Goal: Transaction & Acquisition: Purchase product/service

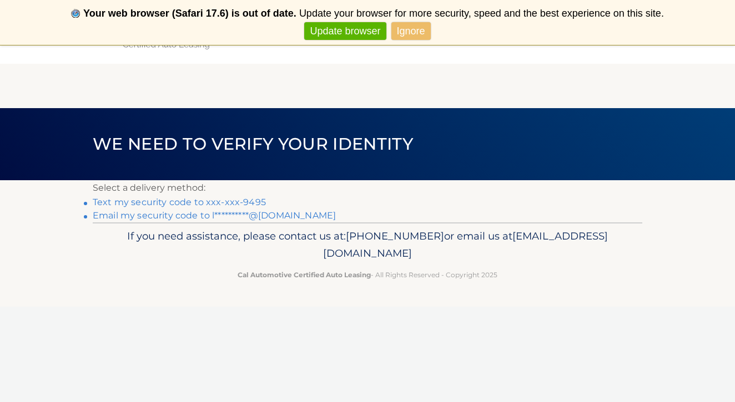
click at [424, 37] on link "Ignore" at bounding box center [410, 31] width 39 height 18
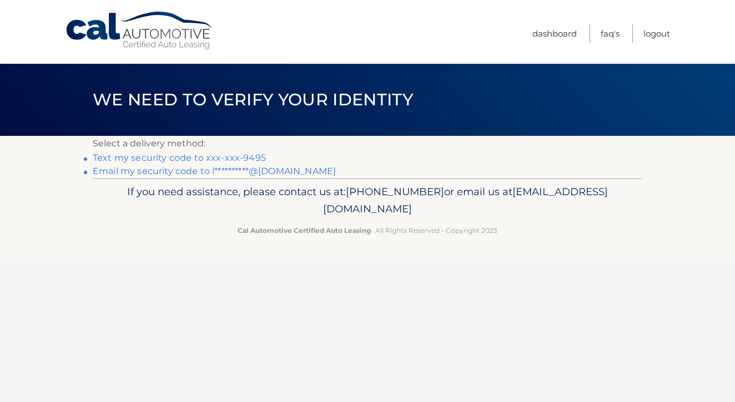
click at [235, 160] on link "Text my security code to xxx-xxx-9495" at bounding box center [179, 158] width 173 height 11
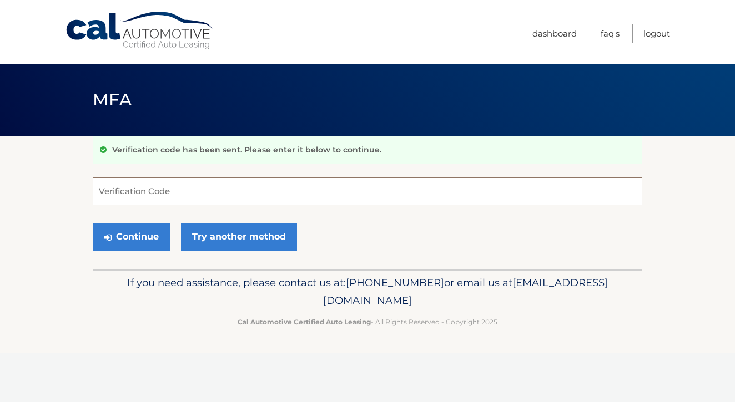
click at [205, 184] on input "Verification Code" at bounding box center [368, 192] width 550 height 28
click at [204, 194] on input "Verification Code" at bounding box center [368, 192] width 550 height 28
type input "483160"
click at [142, 240] on button "Continue" at bounding box center [131, 237] width 77 height 28
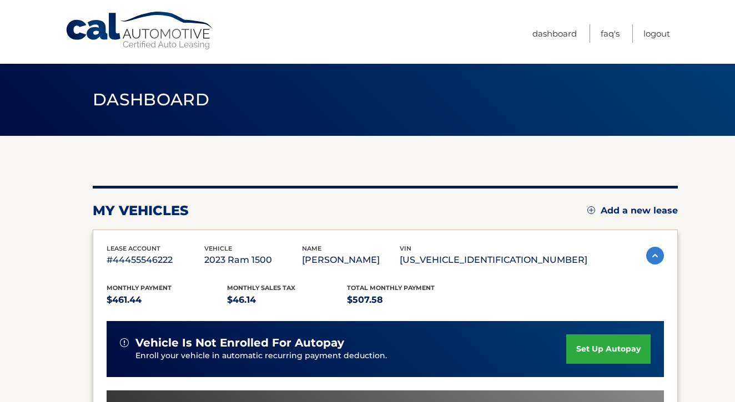
click at [278, 204] on div "my vehicles Add a new lease" at bounding box center [385, 211] width 585 height 17
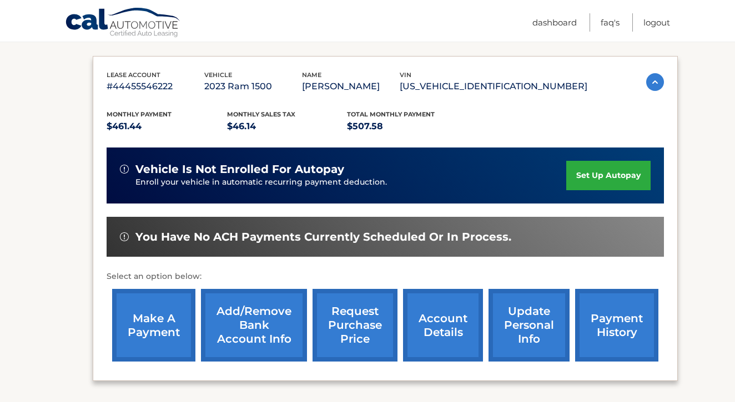
scroll to position [177, 0]
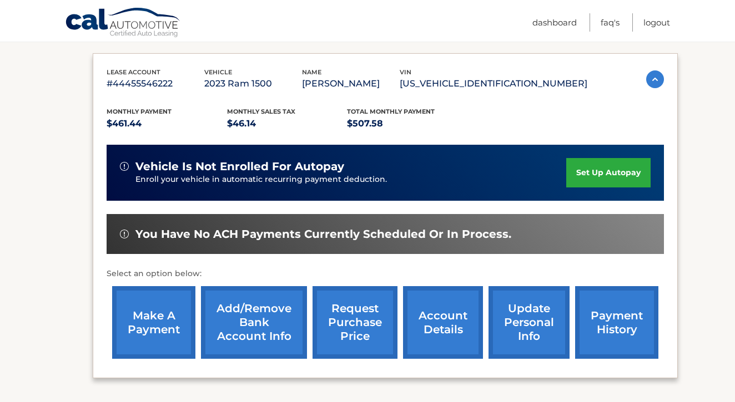
click at [158, 311] on link "make a payment" at bounding box center [153, 322] width 83 height 73
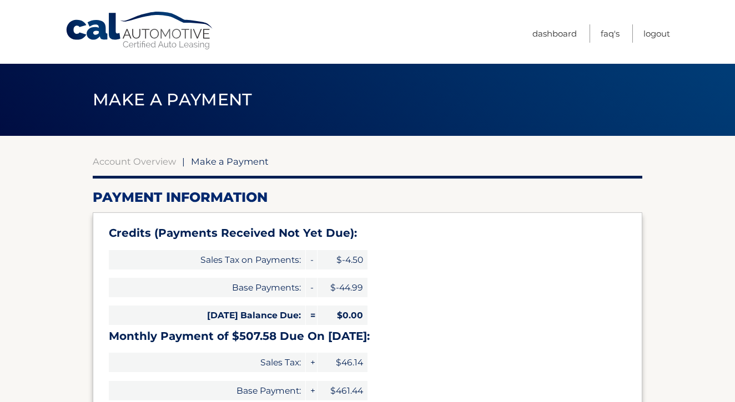
select select "NjBhNWE3MjMtMjk5Ni00Mzg1LWI5NDctOTIyMzU2NzAzOTVj"
click at [372, 295] on div "Credits (Payments Received Not Yet Due): Sales Tax on Payments: - $-4.50 Base P…" at bounding box center [368, 325] width 550 height 225
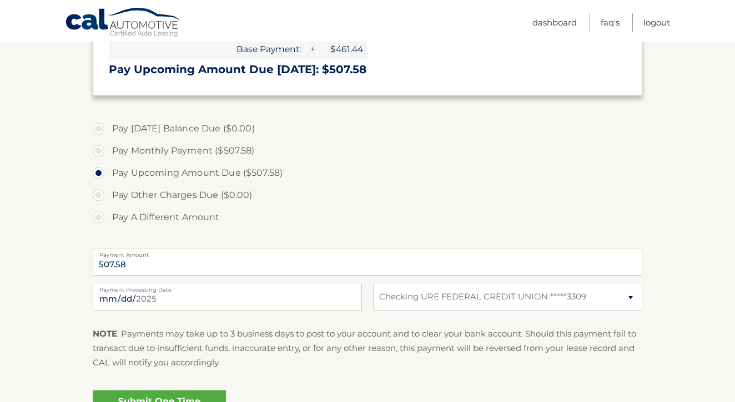
scroll to position [354, 0]
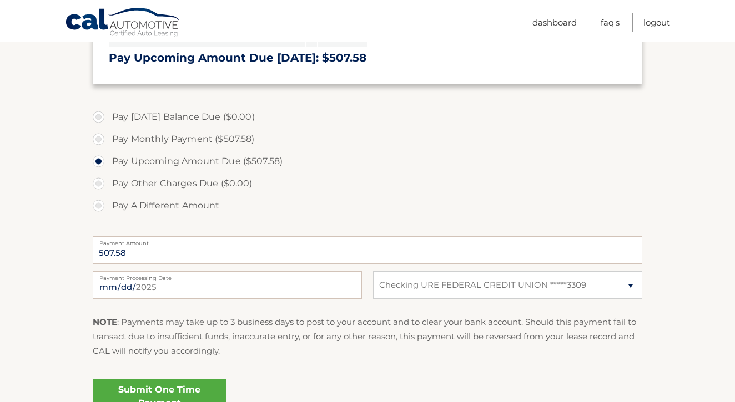
click at [102, 135] on label "Pay Monthly Payment ($507.58)" at bounding box center [368, 139] width 550 height 22
click at [102, 135] on input "Pay Monthly Payment ($507.58)" at bounding box center [102, 137] width 11 height 18
radio input "true"
click at [359, 191] on label "Pay Other Charges Due ($0.00)" at bounding box center [368, 184] width 550 height 22
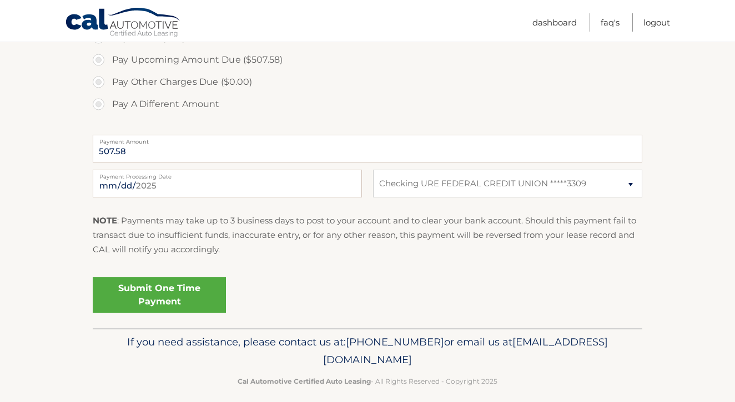
scroll to position [463, 0]
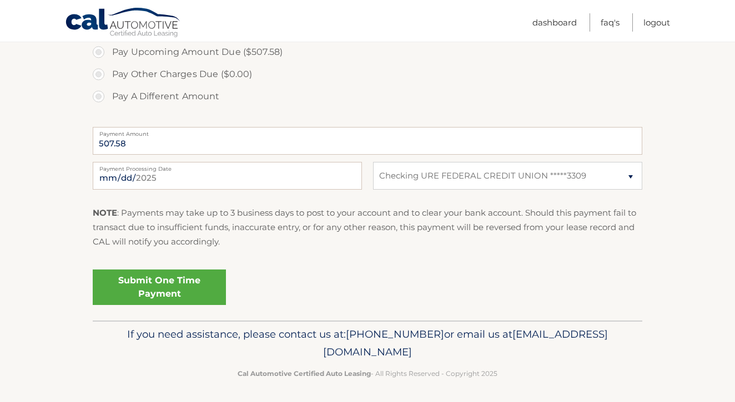
click at [179, 289] on link "Submit One Time Payment" at bounding box center [159, 288] width 133 height 36
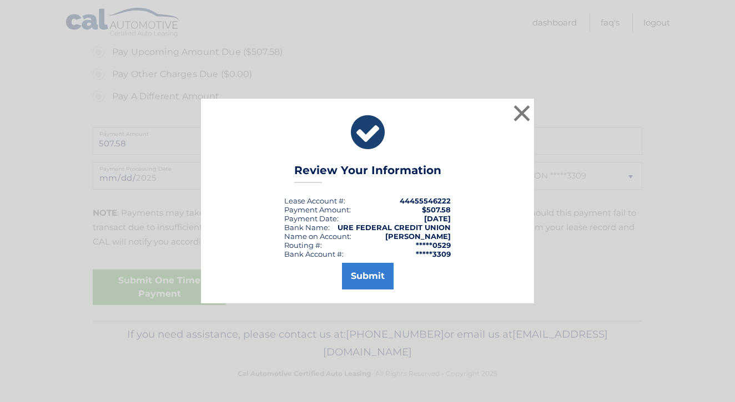
scroll to position [462, 0]
click at [362, 276] on button "Submit" at bounding box center [368, 276] width 52 height 27
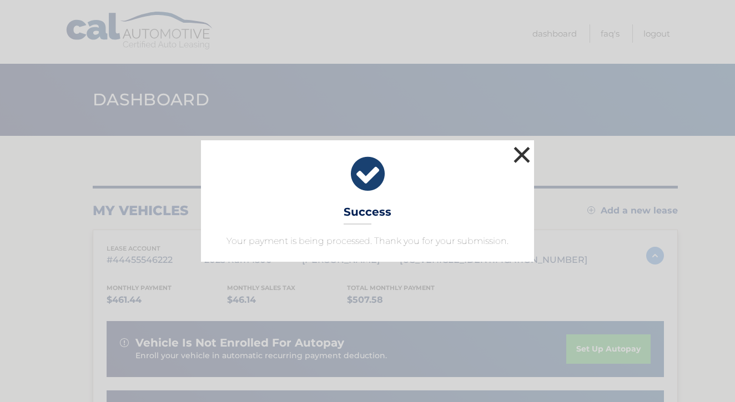
click at [521, 154] on button "×" at bounding box center [522, 155] width 22 height 22
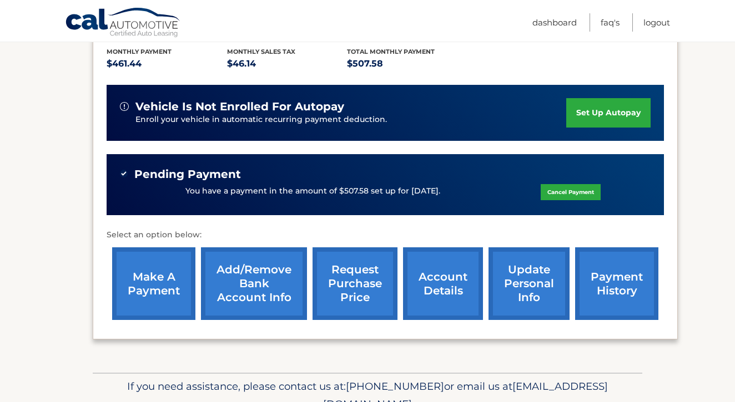
scroll to position [239, 0]
